Goal: Information Seeking & Learning: Learn about a topic

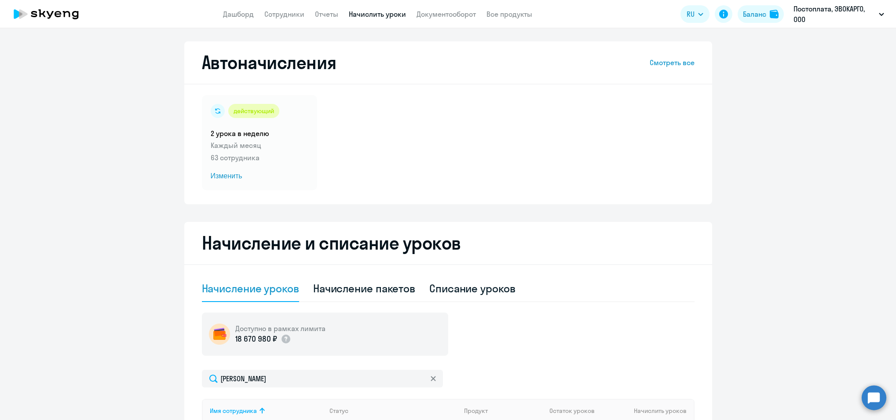
select select "10"
click at [63, 8] on icon at bounding box center [45, 14] width 77 height 22
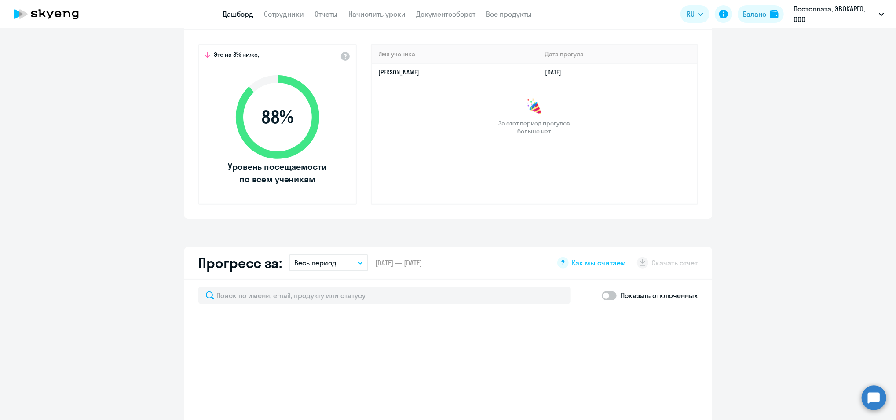
scroll to position [176, 0]
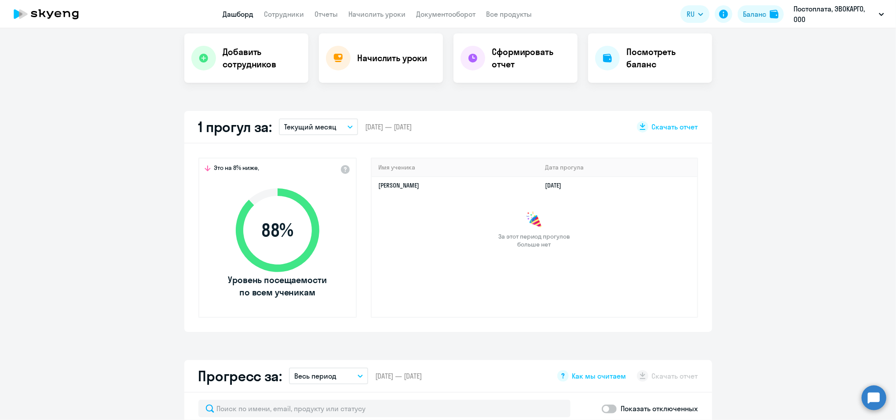
click at [271, 256] on icon at bounding box center [277, 229] width 101 height 101
click at [286, 132] on button "Текущий месяц" at bounding box center [318, 126] width 79 height 17
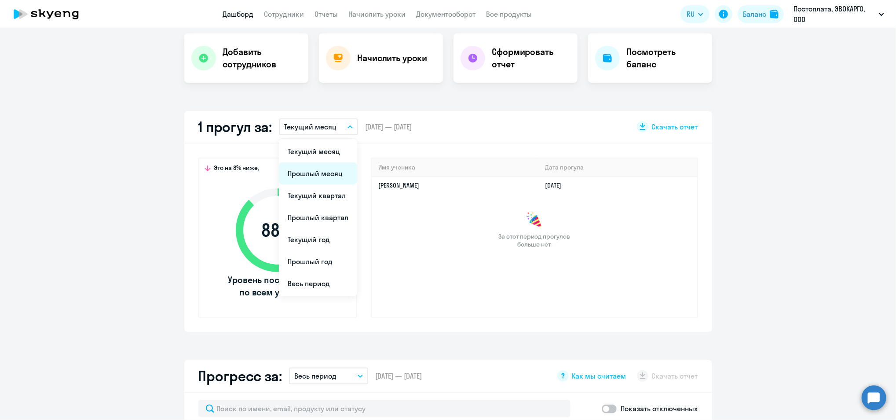
click at [290, 166] on li "Прошлый месяц" at bounding box center [318, 173] width 78 height 22
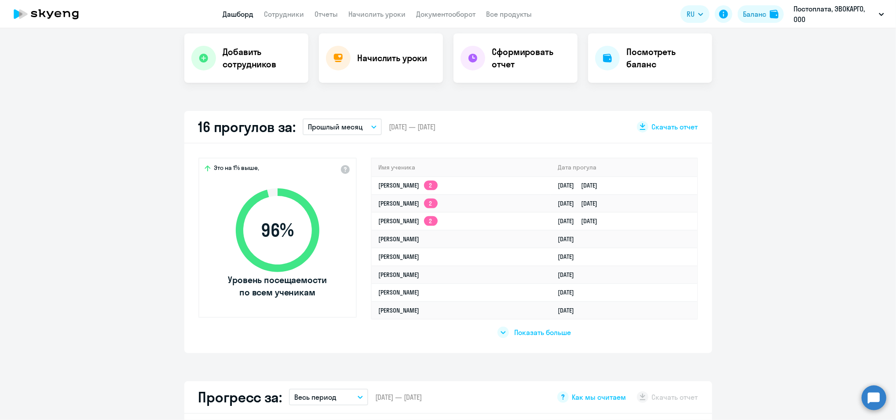
click at [318, 131] on p "Прошлый месяц" at bounding box center [335, 126] width 55 height 11
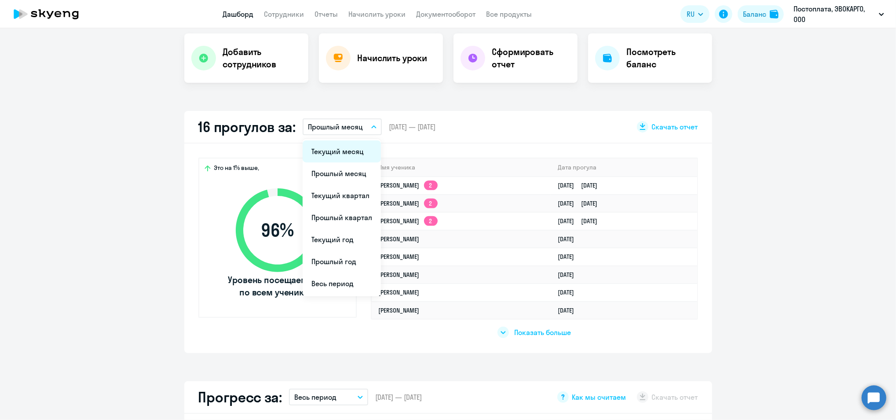
click at [318, 161] on li "Текущий месяц" at bounding box center [342, 151] width 78 height 22
select select "30"
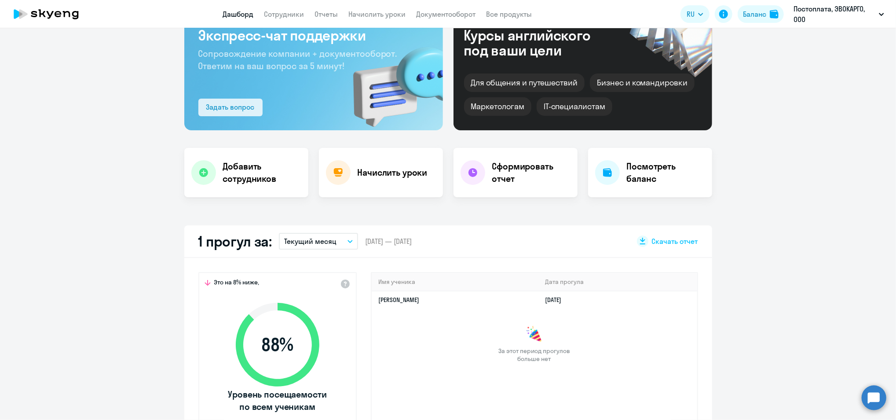
scroll to position [0, 0]
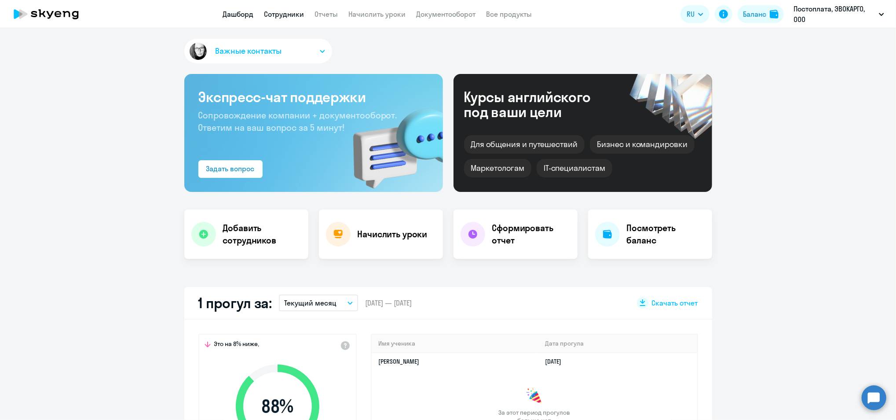
click at [295, 15] on link "Сотрудники" at bounding box center [284, 14] width 40 height 9
select select "30"
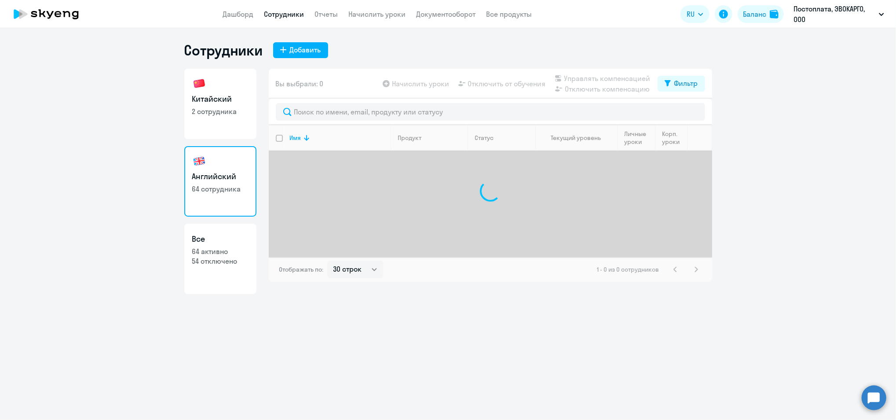
click at [222, 124] on link "Китайский 2 сотрудника" at bounding box center [220, 104] width 72 height 70
select select "30"
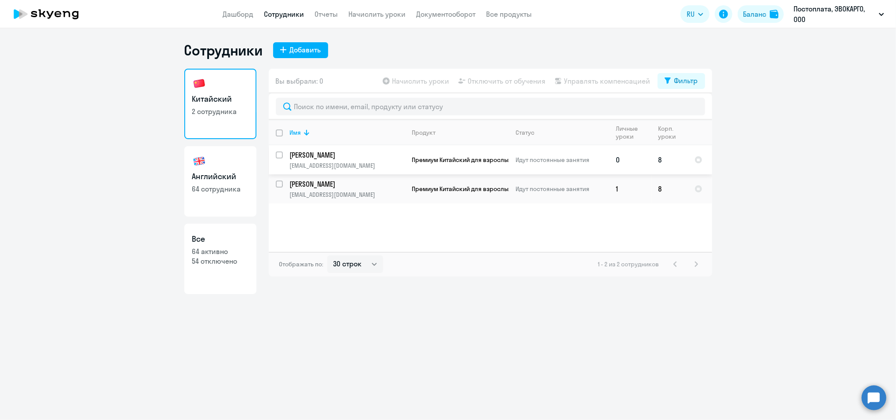
click at [314, 165] on p "[EMAIL_ADDRESS][DOMAIN_NAME]" at bounding box center [347, 165] width 115 height 8
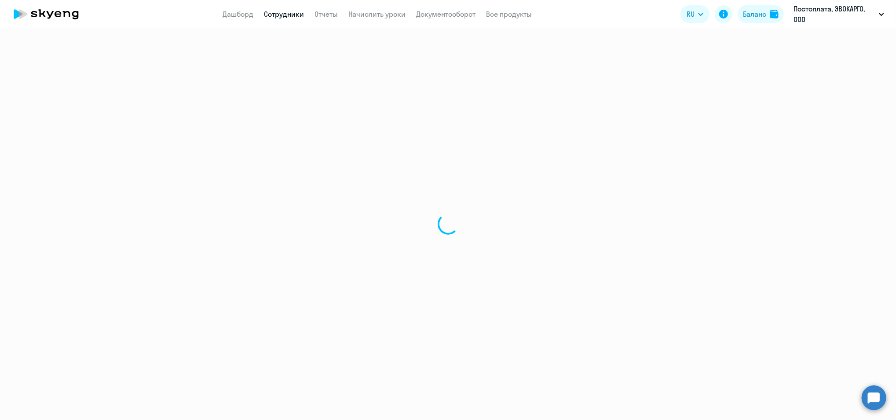
select select "english"
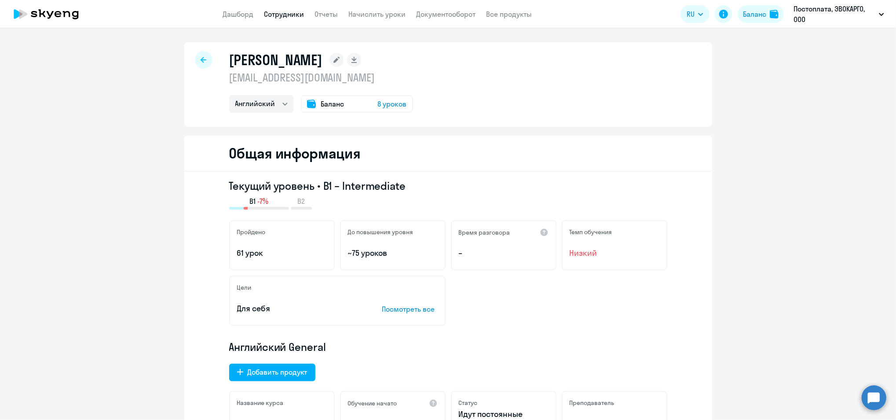
select select "30"
